Goal: Complete application form: Complete application form

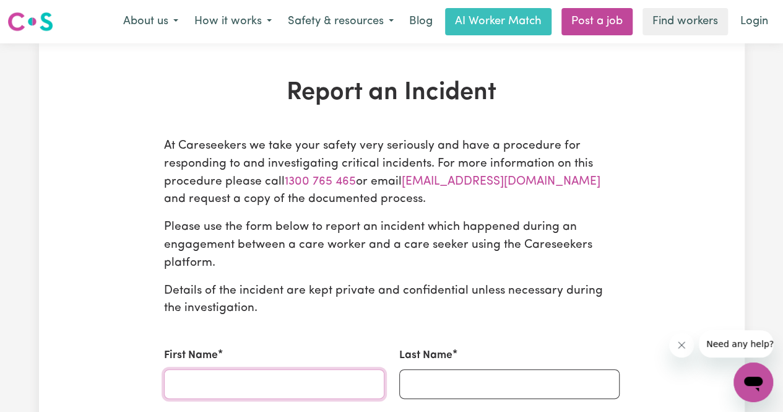
click at [315, 372] on input "First Name" at bounding box center [274, 384] width 220 height 30
type input "[PERSON_NAME]"
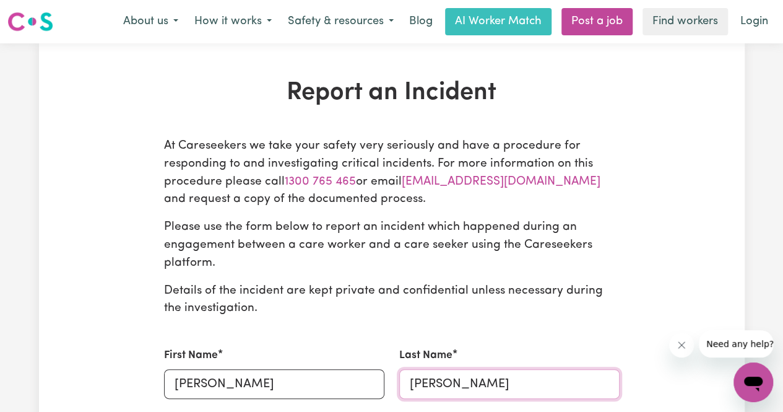
type input "[PERSON_NAME]"
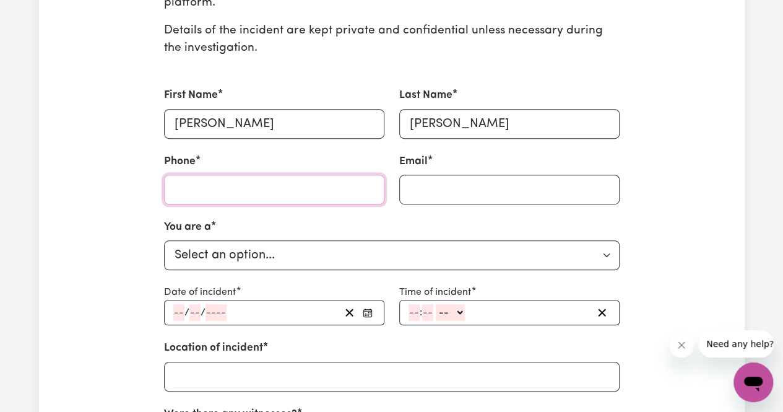
scroll to position [261, 0]
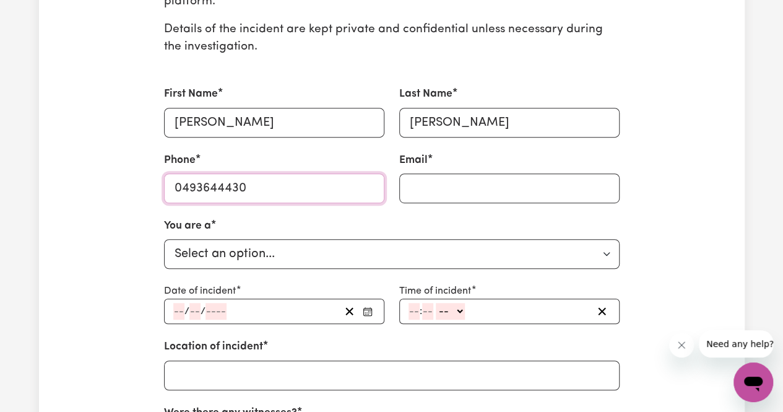
type input "0493644430"
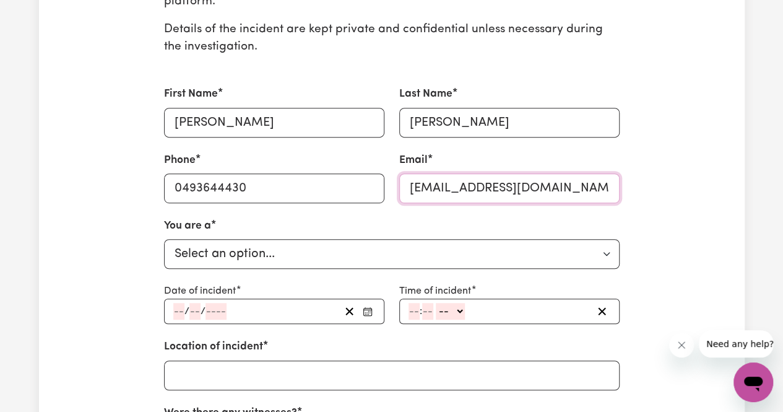
type input "[EMAIL_ADDRESS][DOMAIN_NAME]"
select select "care worker"
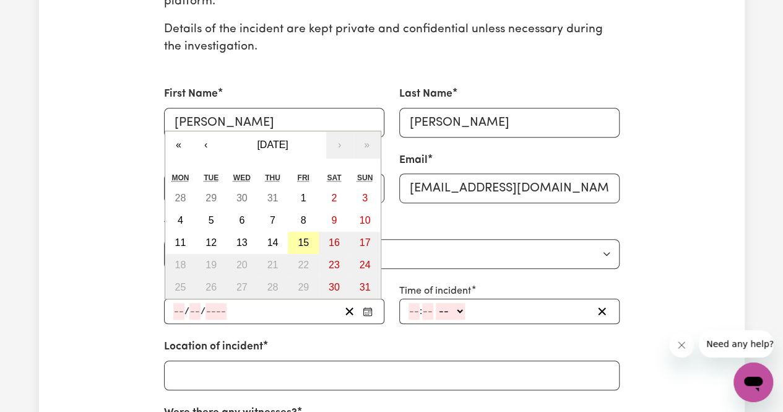
click at [307, 244] on abbr "15" at bounding box center [303, 242] width 11 height 11
type input "[DATE]"
type input "15"
type input "8"
type input "2025"
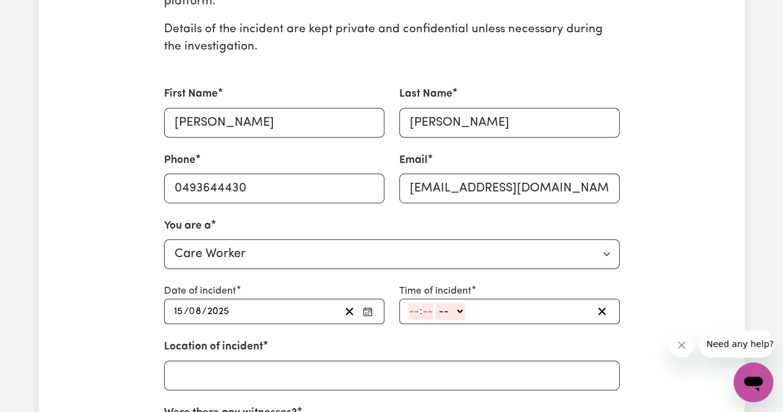
click at [413, 312] on input "number" at bounding box center [413, 311] width 11 height 17
type input "10"
type input "0"
select select "am"
type input "10:00"
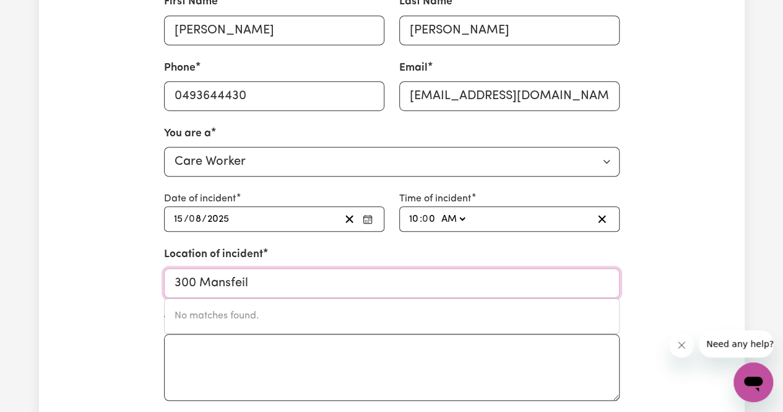
scroll to position [357, 0]
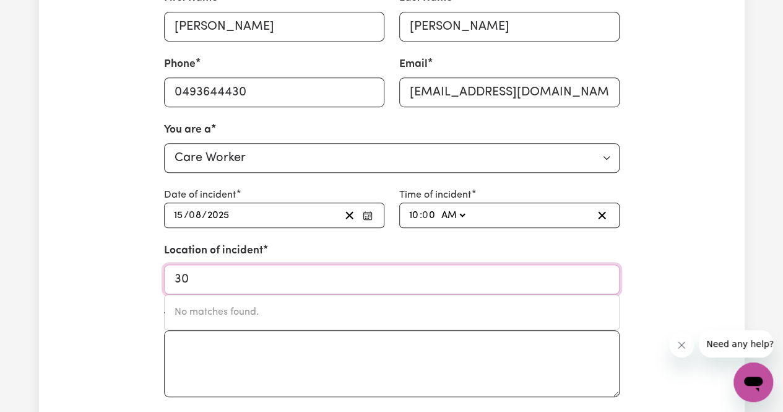
type input "3"
type input "man"
type input "[GEOGRAPHIC_DATA], [GEOGRAPHIC_DATA], 2200"
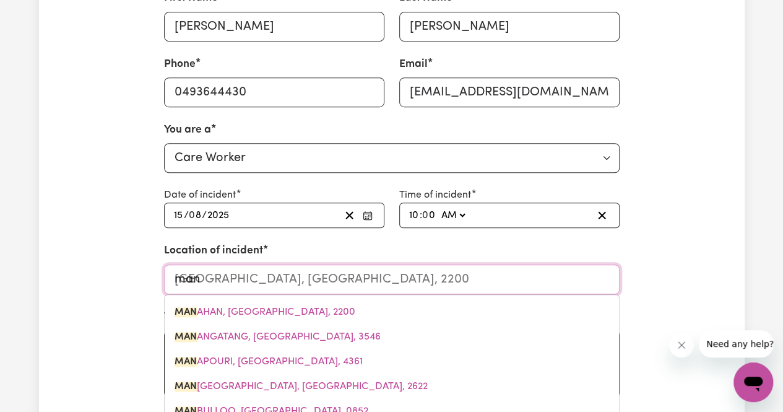
type input "t"
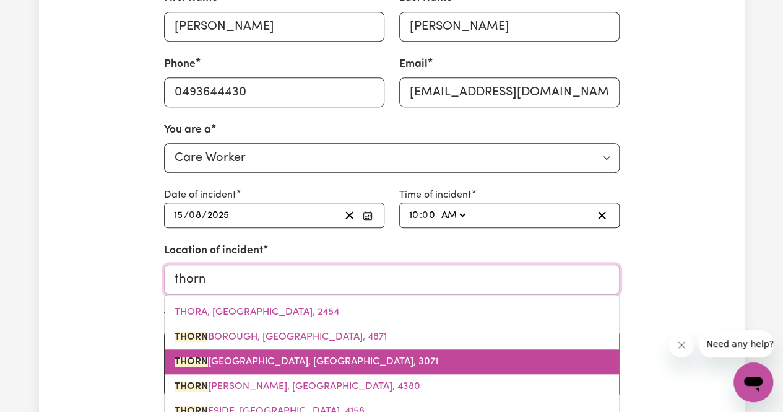
click at [300, 358] on link "THORN BURY, [GEOGRAPHIC_DATA], 3071" at bounding box center [392, 361] width 454 height 25
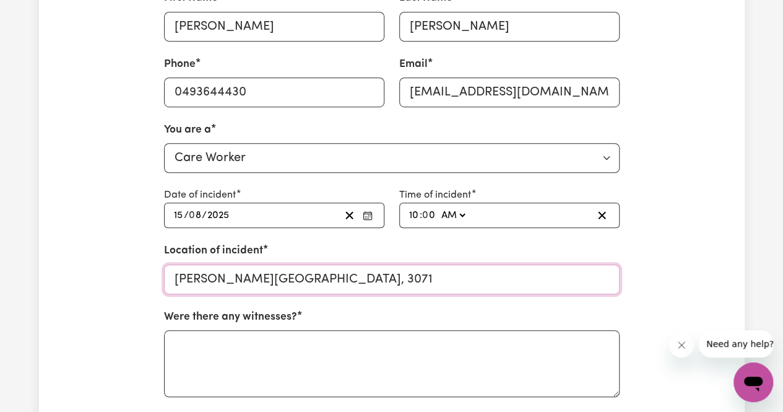
type input "[PERSON_NAME][GEOGRAPHIC_DATA], 3071"
click at [300, 358] on textarea "Were there any witnesses?" at bounding box center [391, 363] width 455 height 67
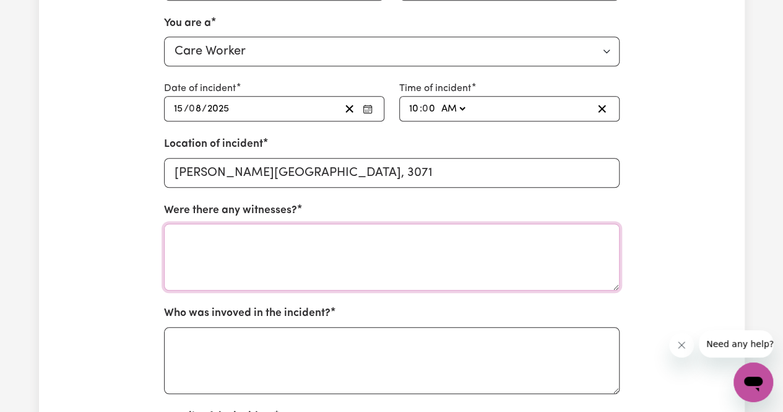
scroll to position [465, 0]
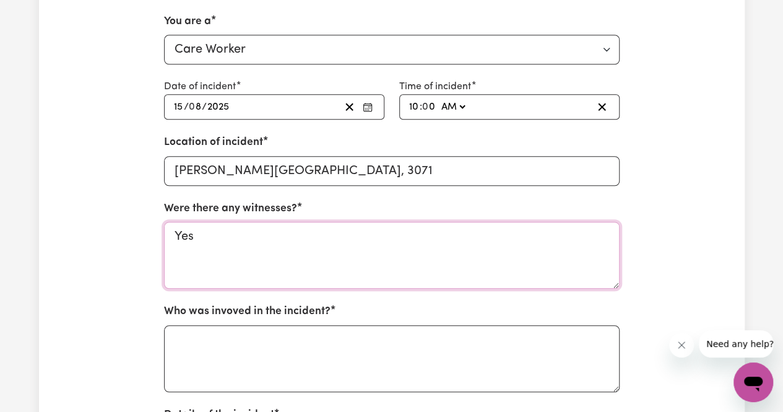
type textarea "Yes"
type textarea "B"
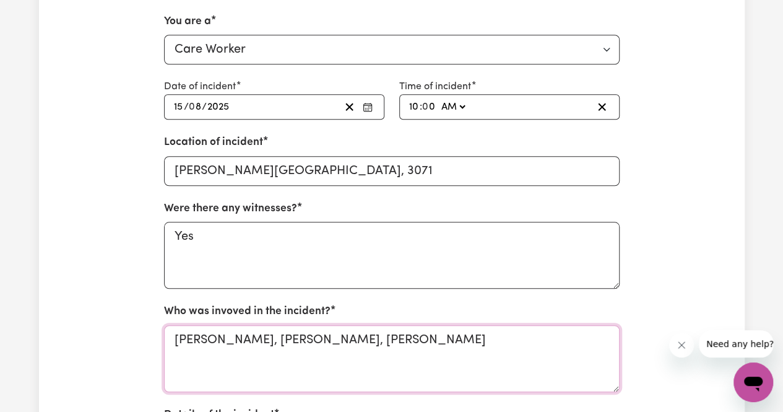
type textarea "[PERSON_NAME], [PERSON_NAME], [PERSON_NAME]"
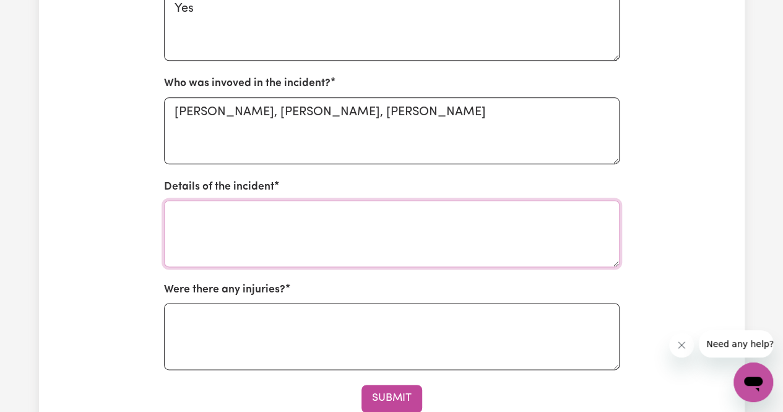
scroll to position [700, 0]
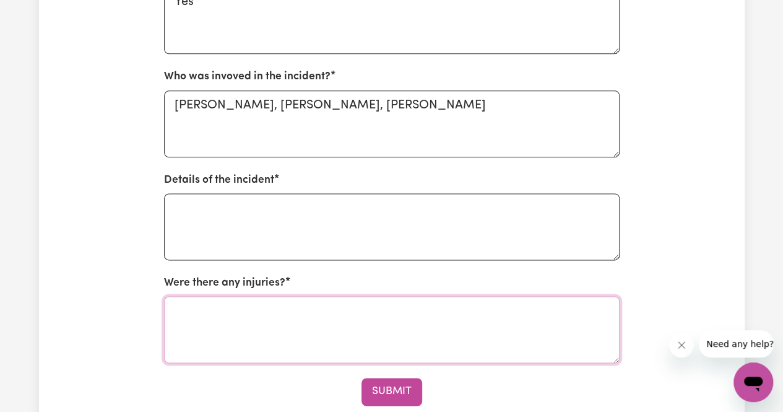
click at [538, 348] on textarea "Were there any injuries?" at bounding box center [391, 329] width 455 height 67
click at [423, 235] on textarea "Details of the incident" at bounding box center [391, 226] width 455 height 67
paste textarea "J presses his fingers together in a poking shape and pokes staff with high spee…"
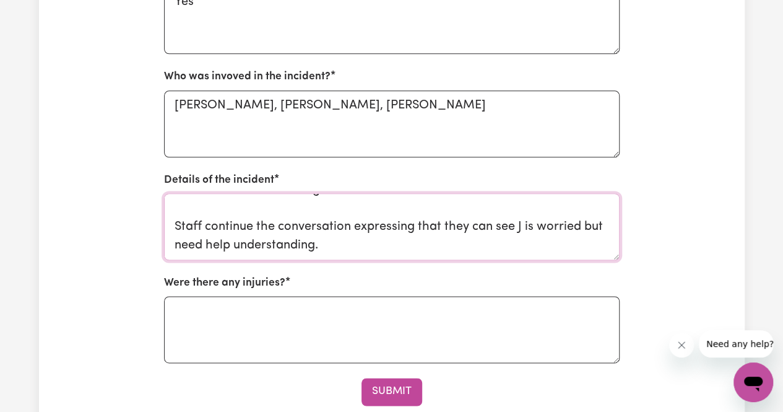
scroll to position [0, 0]
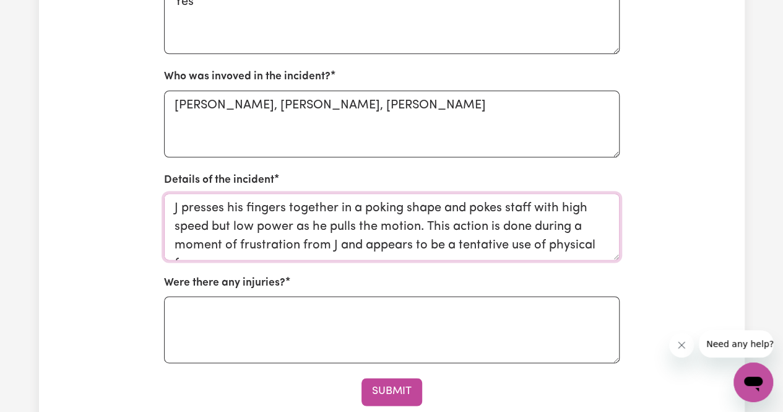
click at [168, 208] on textarea "J presses his fingers together in a poking shape and pokes staff with high spee…" at bounding box center [391, 226] width 455 height 67
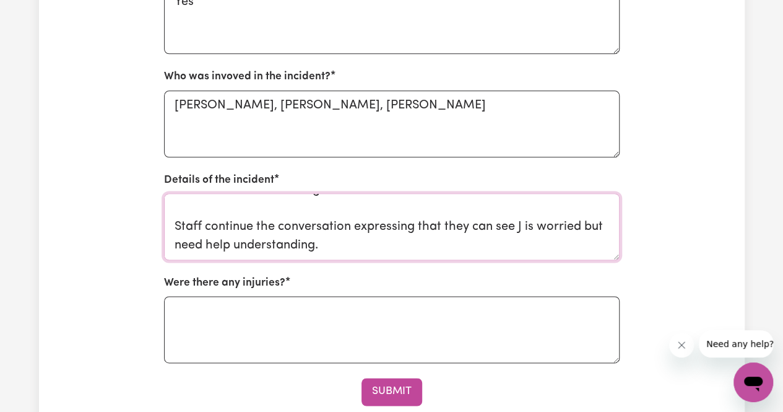
scroll to position [241, 0]
type textarea "J is having behaviours of self harm and staff are assisting with regulation and…"
click at [277, 306] on textarea "Were there any injuries?" at bounding box center [391, 329] width 455 height 67
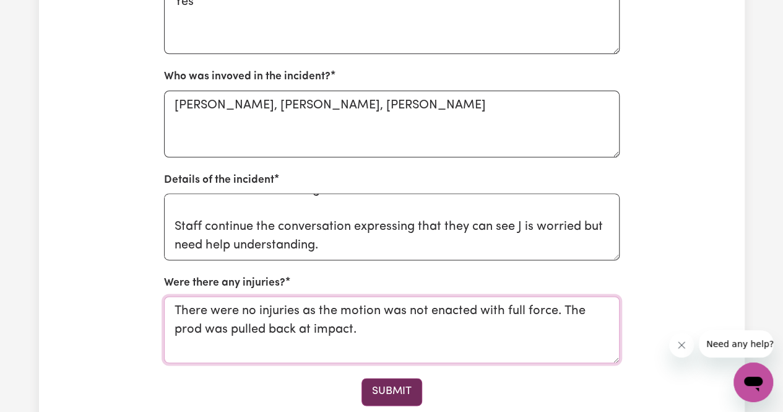
type textarea "There were no injuries as the motion was not enacted with full force. The prod …"
click at [377, 383] on button "Submit" at bounding box center [391, 391] width 61 height 27
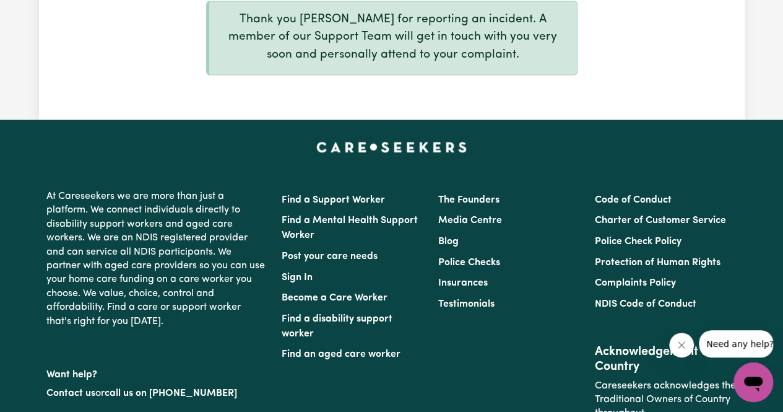
scroll to position [1115, 0]
